Goal: Transaction & Acquisition: Purchase product/service

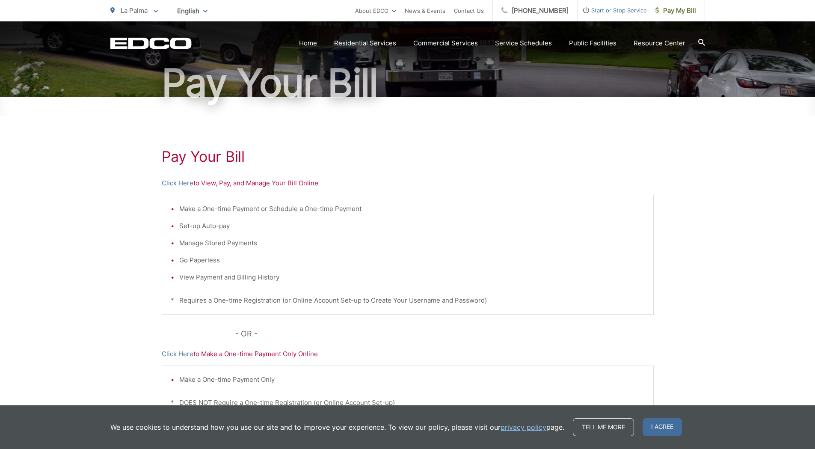
scroll to position [86, 0]
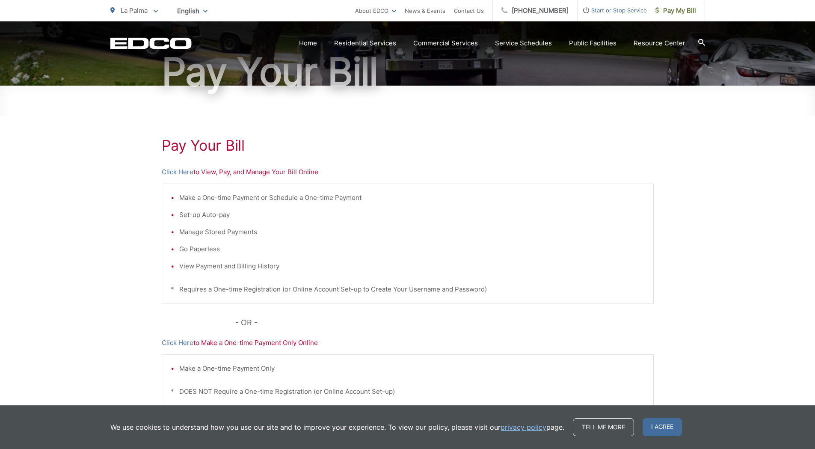
click at [209, 172] on p "Click Here to View, Pay, and Manage Your Bill Online" at bounding box center [408, 172] width 492 height 10
click at [228, 157] on div "Pay Your Bill Click Here to View, Pay, and Manage Your Bill Online Make a One-t…" at bounding box center [408, 278] width 492 height 384
click at [176, 171] on link "Click Here" at bounding box center [178, 172] width 32 height 10
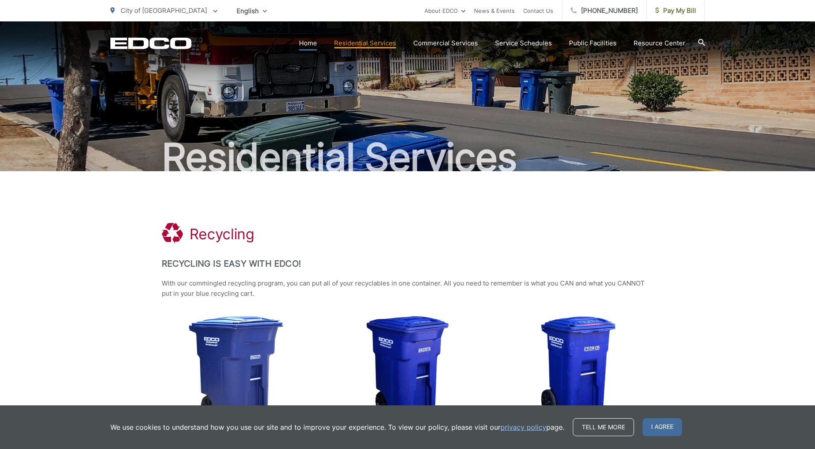
click at [306, 44] on link "Home" at bounding box center [308, 43] width 18 height 10
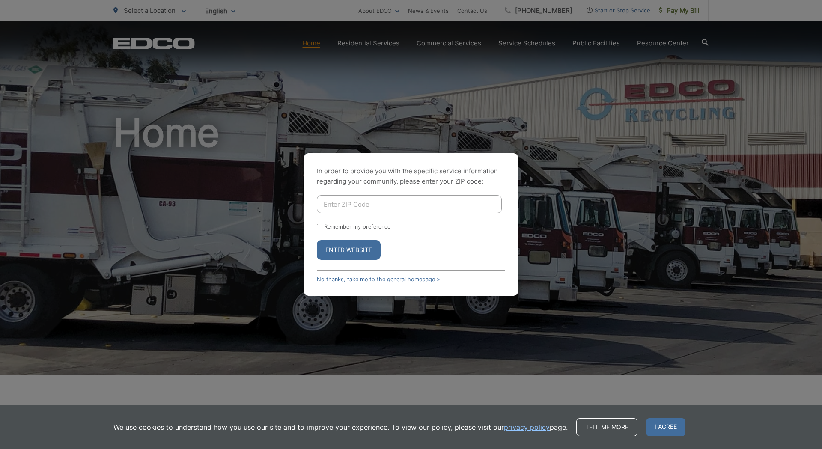
click at [369, 202] on input "Enter ZIP Code" at bounding box center [409, 204] width 185 height 18
type input "92020"
click at [319, 228] on input "Remember my preference" at bounding box center [320, 227] width 6 height 6
checkbox input "true"
click at [360, 251] on button "Enter Website" at bounding box center [349, 250] width 64 height 20
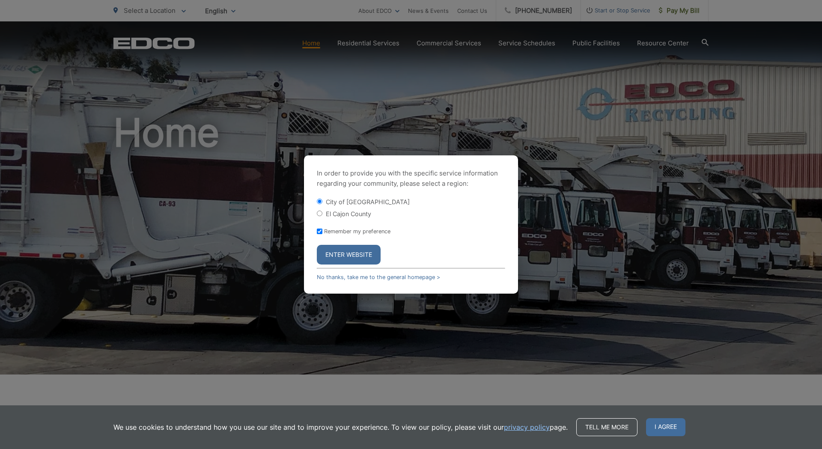
click at [354, 216] on label "El Cajon County" at bounding box center [348, 213] width 45 height 7
click at [322, 216] on input "El Cajon County" at bounding box center [320, 214] width 6 height 6
radio input "true"
click at [348, 254] on button "Enter Website" at bounding box center [349, 255] width 64 height 20
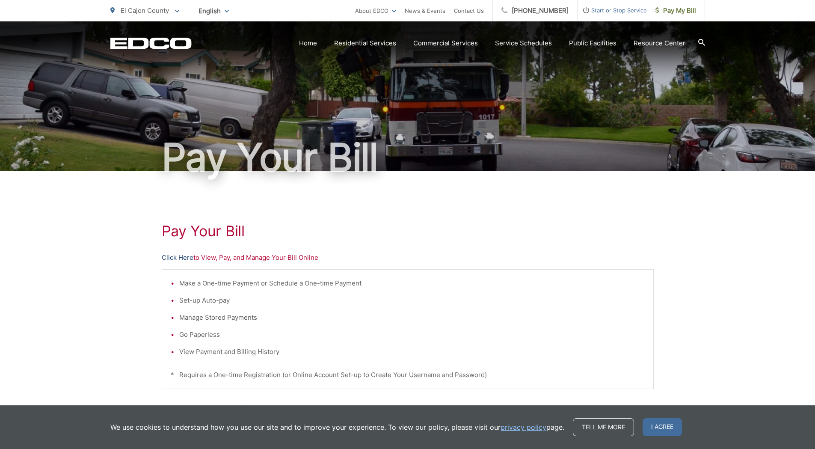
click at [179, 258] on link "Click Here" at bounding box center [178, 258] width 32 height 10
click at [177, 254] on link "Click Here" at bounding box center [178, 258] width 32 height 10
